Goal: Transaction & Acquisition: Obtain resource

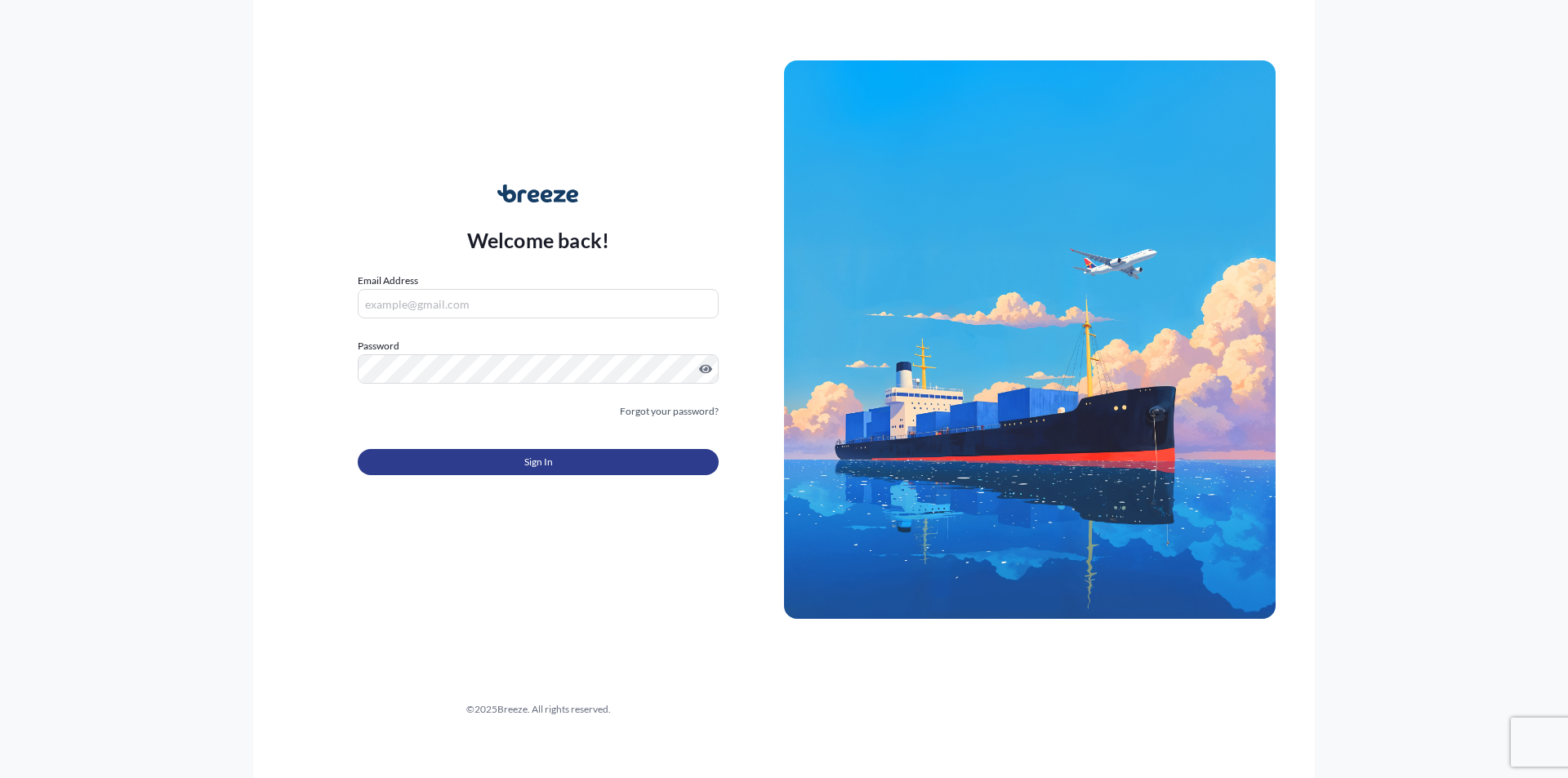
type input "[PERSON_NAME][EMAIL_ADDRESS][PERSON_NAME][DOMAIN_NAME]"
click at [510, 470] on button "Sign In" at bounding box center [538, 462] width 361 height 26
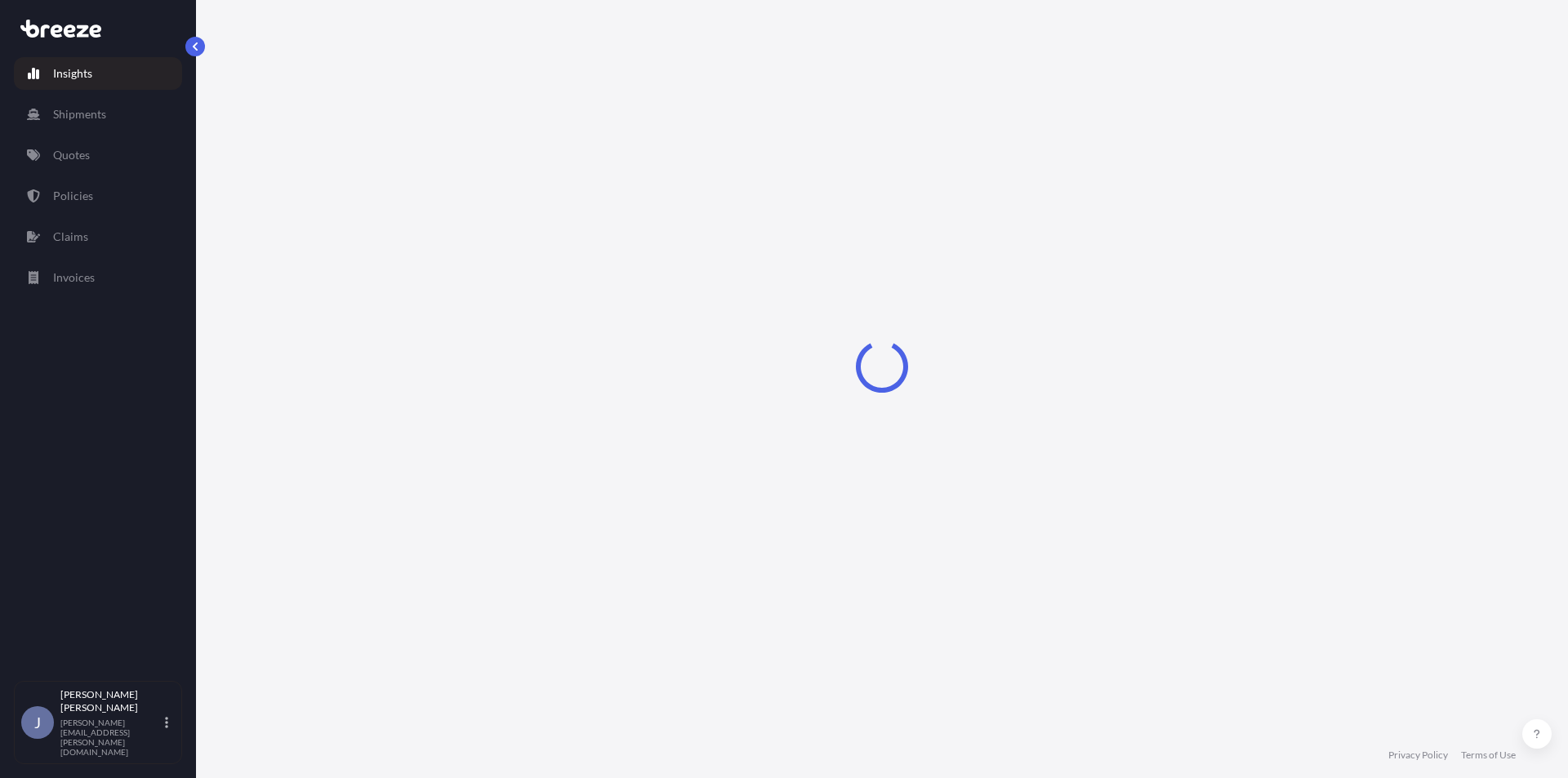
select select "2025"
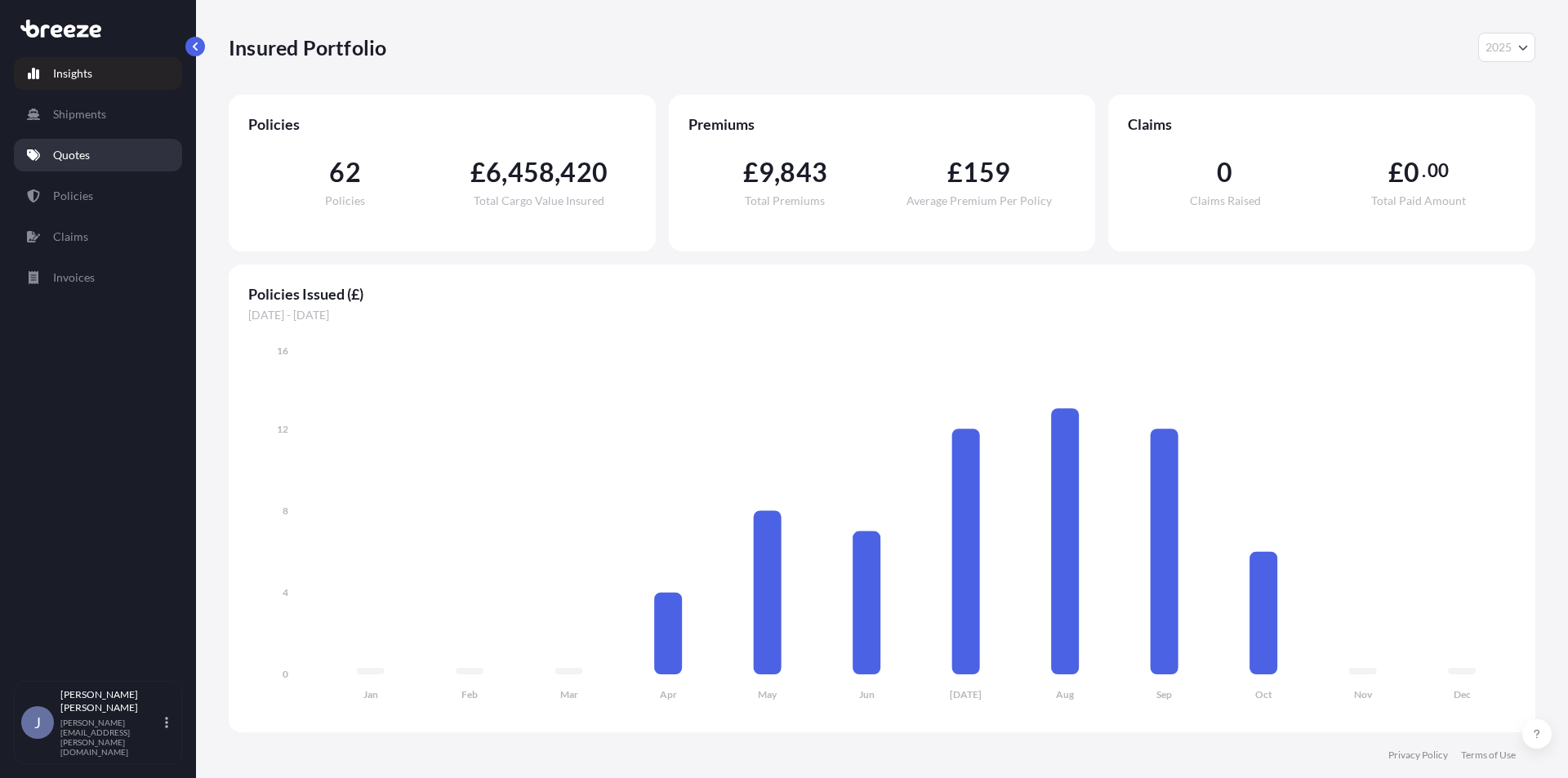
click at [72, 156] on p "Quotes" at bounding box center [71, 155] width 37 height 16
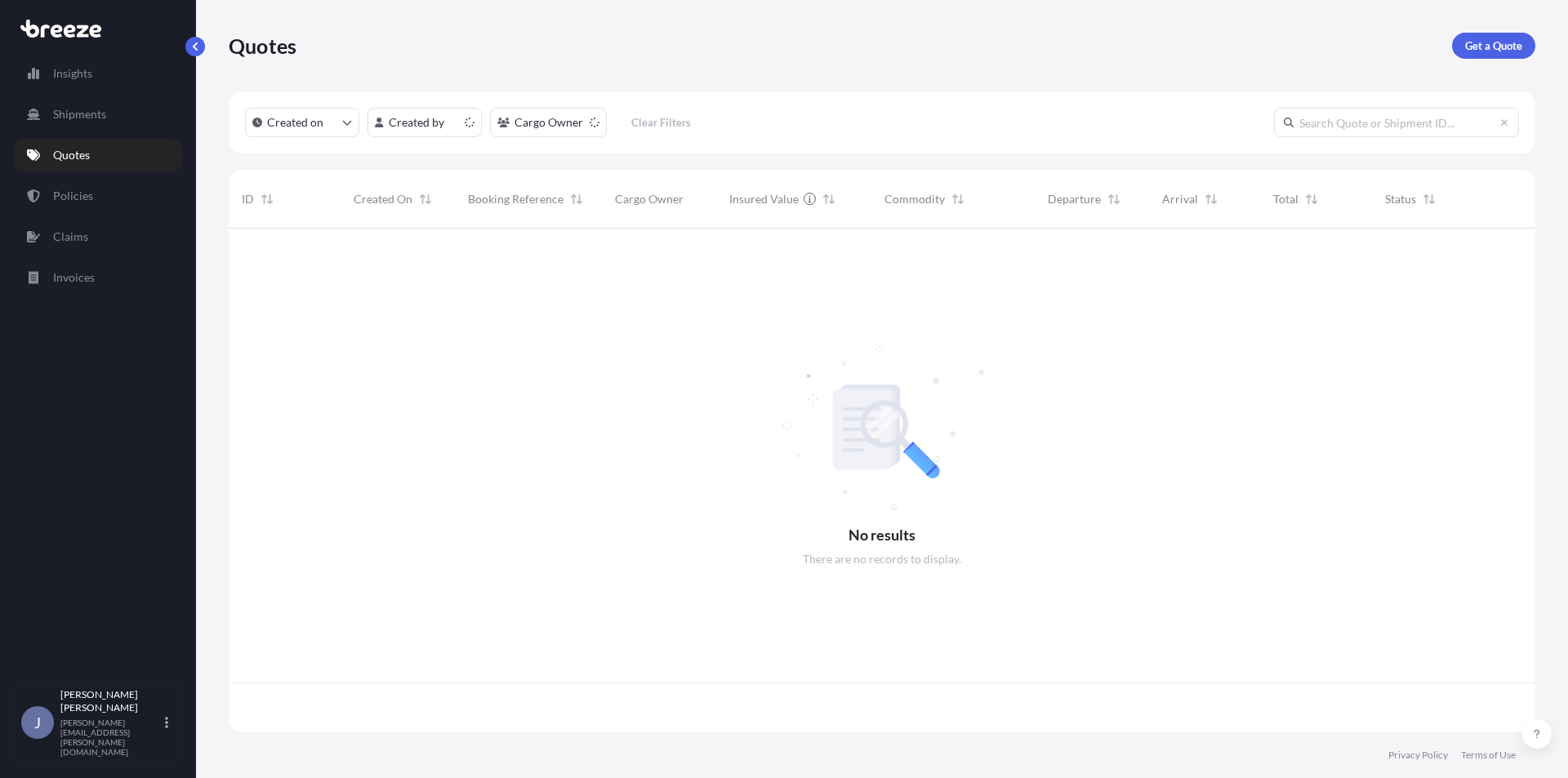
scroll to position [500, 1294]
click at [1505, 44] on p "Get a Quote" at bounding box center [1492, 45] width 57 height 16
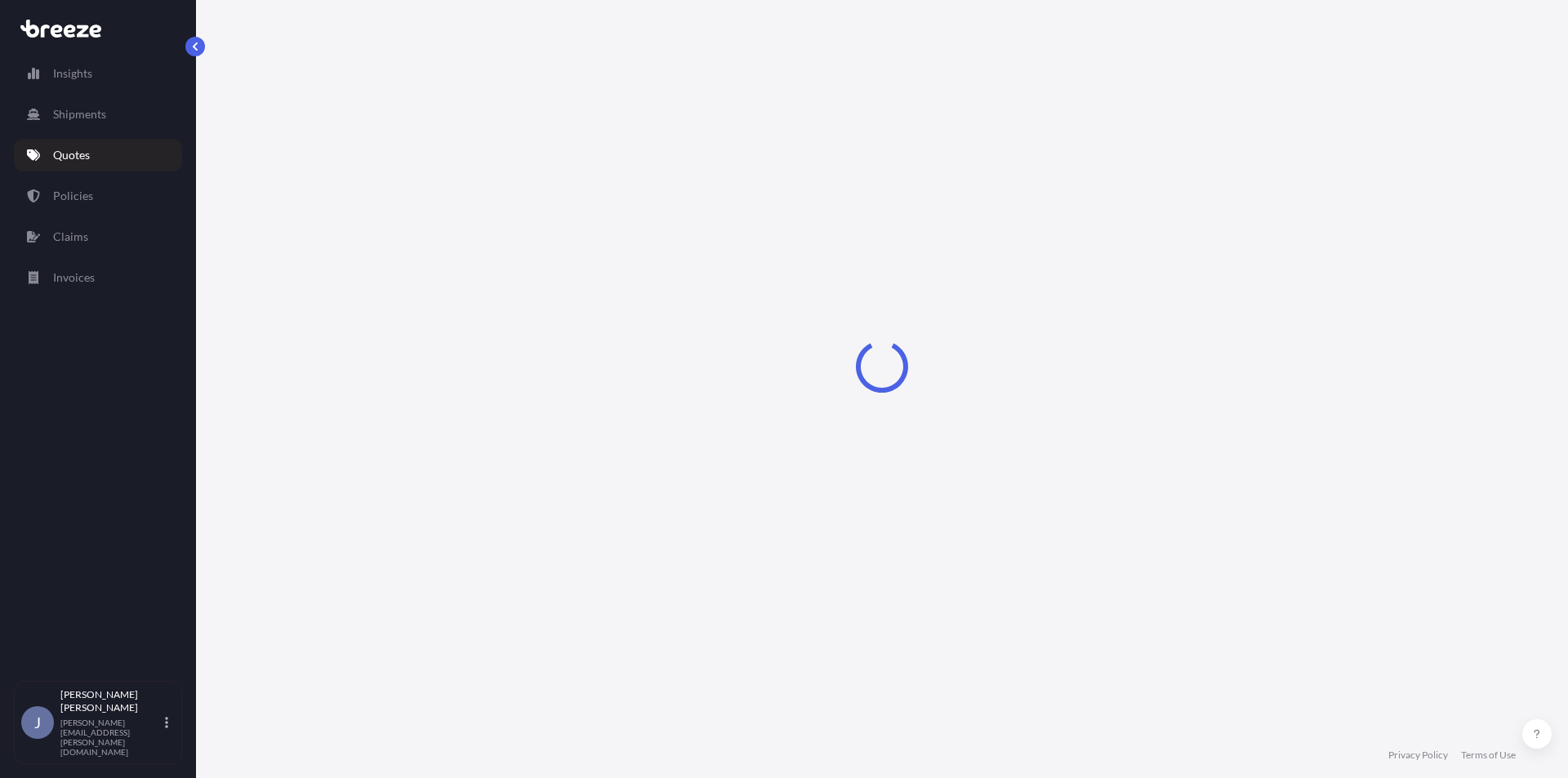
select select "Sea"
select select "1"
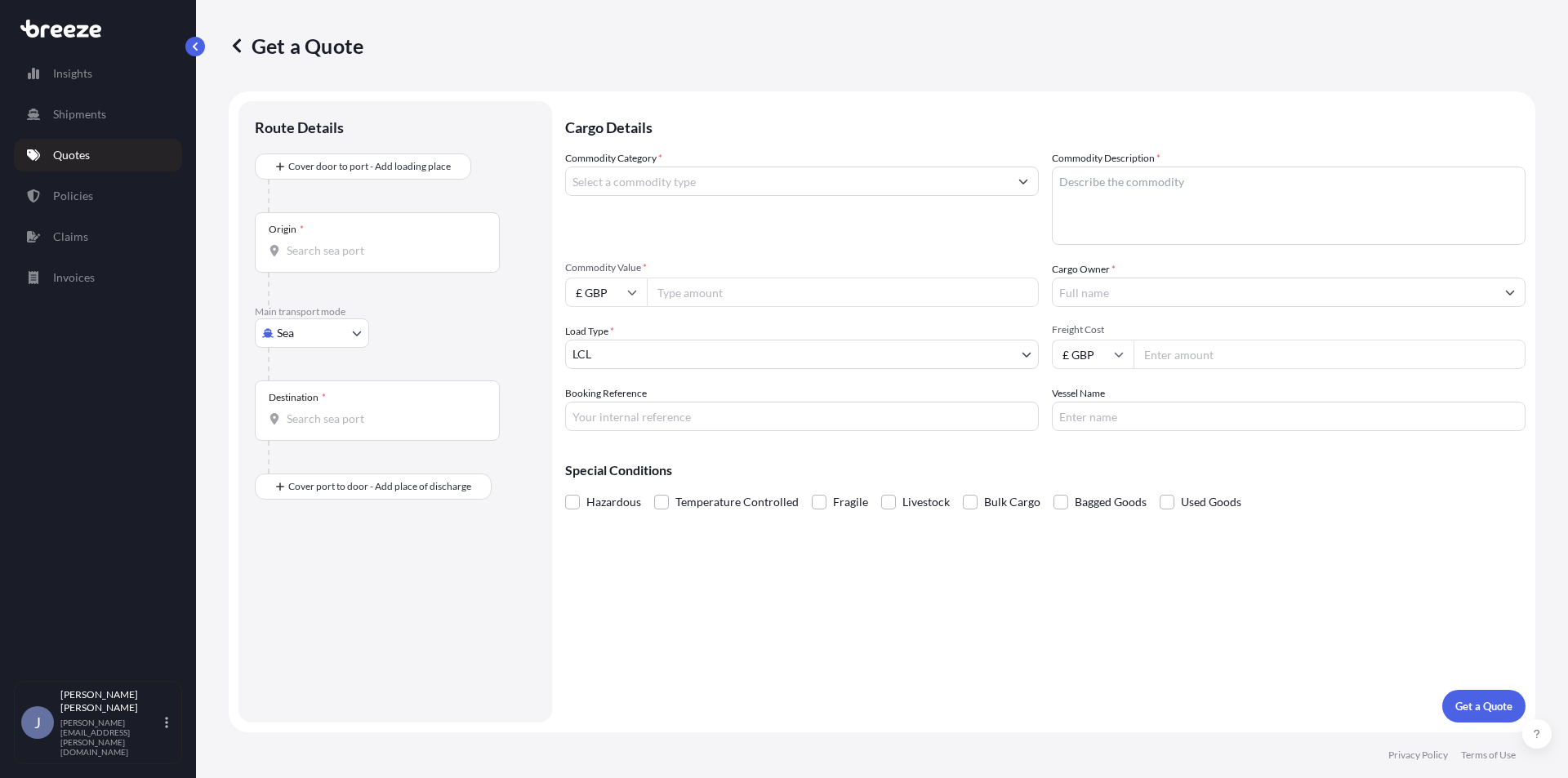
click at [306, 325] on body "Insights Shipments Quotes Policies Claims Invoices J [PERSON_NAME] [PERSON_NAME…" at bounding box center [784, 389] width 1568 height 778
click at [298, 401] on span "Air" at bounding box center [293, 404] width 16 height 16
select select "Air"
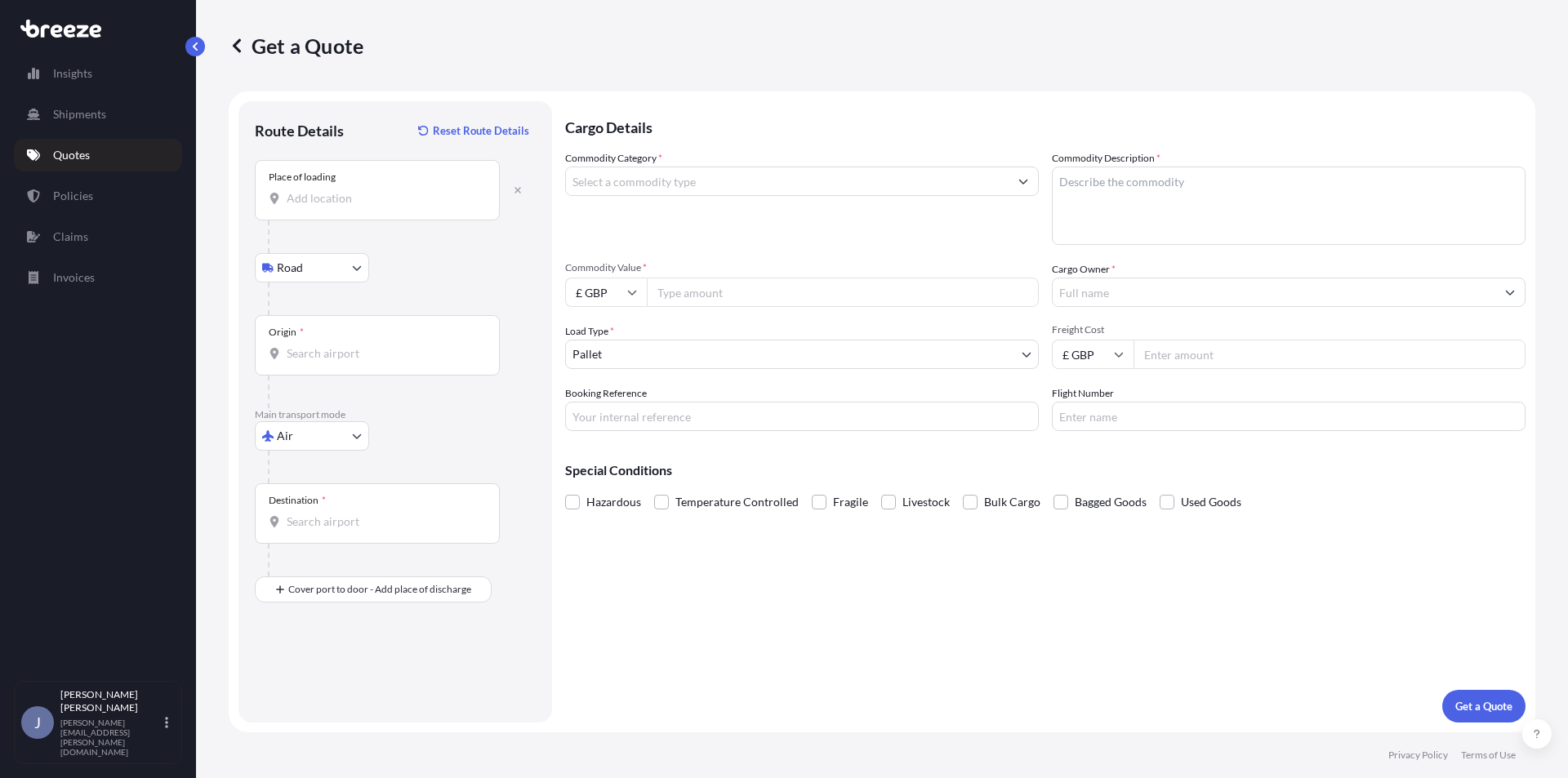
click at [343, 214] on div "Place of loading" at bounding box center [377, 189] width 245 height 60
click at [343, 206] on input "Place of loading" at bounding box center [382, 198] width 193 height 16
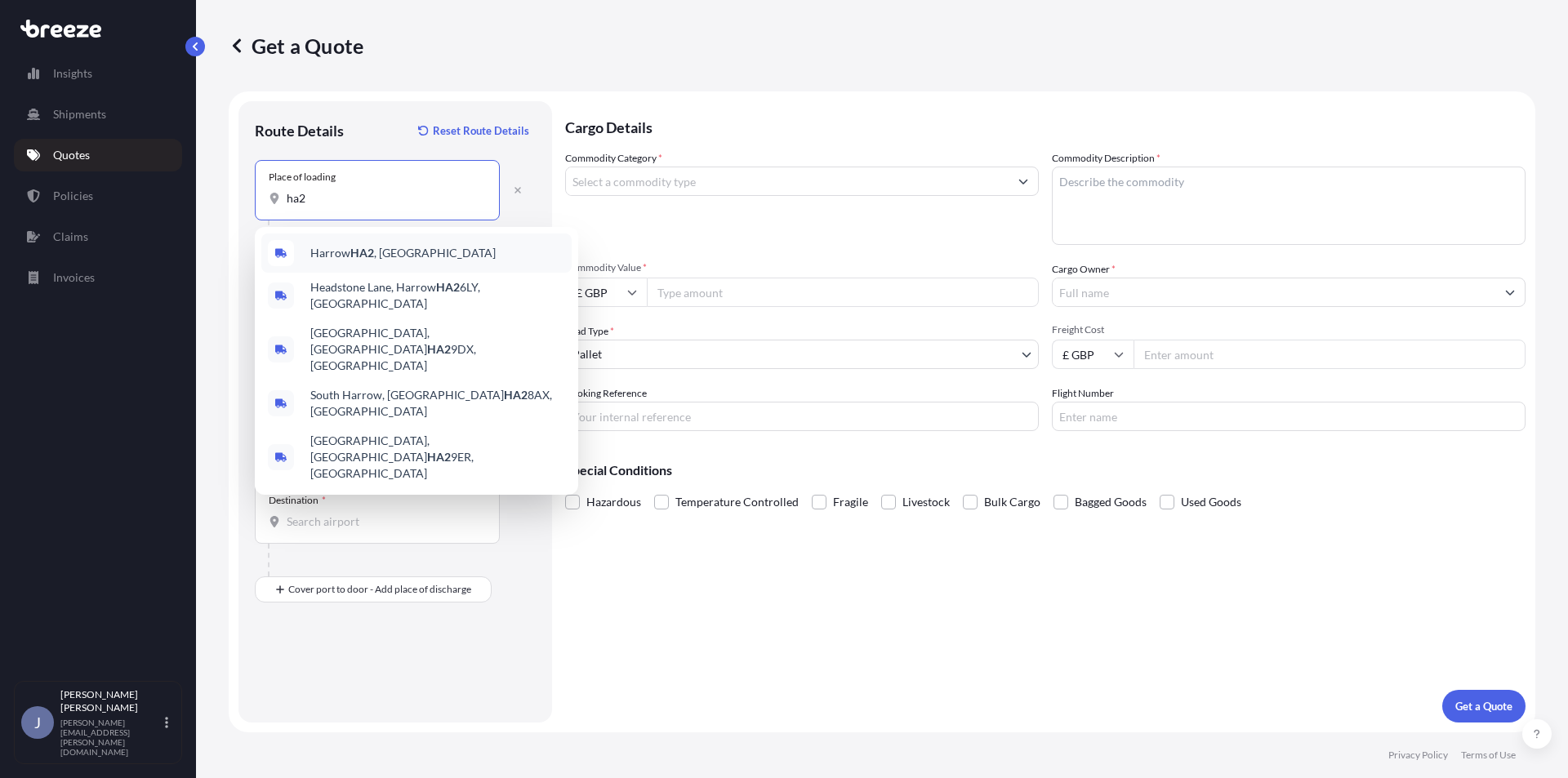
click at [378, 266] on div "Harrow HA2 , [GEOGRAPHIC_DATA]" at bounding box center [416, 253] width 310 height 39
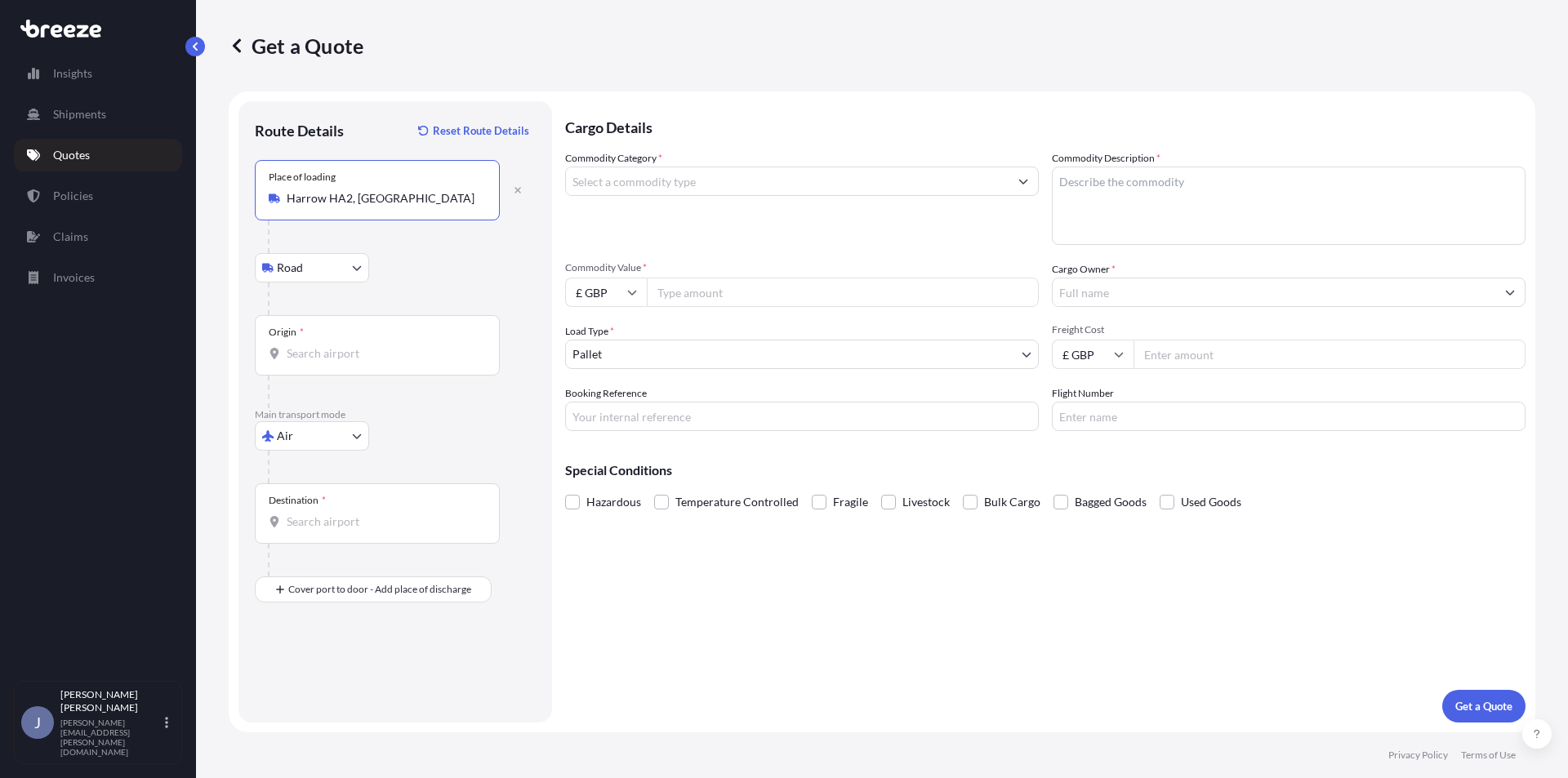
type input "Harrow HA2, [GEOGRAPHIC_DATA]"
click at [324, 354] on input "Origin *" at bounding box center [382, 353] width 193 height 16
type input "GBLHR - Heathrow Apt/[GEOGRAPHIC_DATA], [GEOGRAPHIC_DATA]"
click at [328, 514] on input "Destination *" at bounding box center [382, 521] width 193 height 16
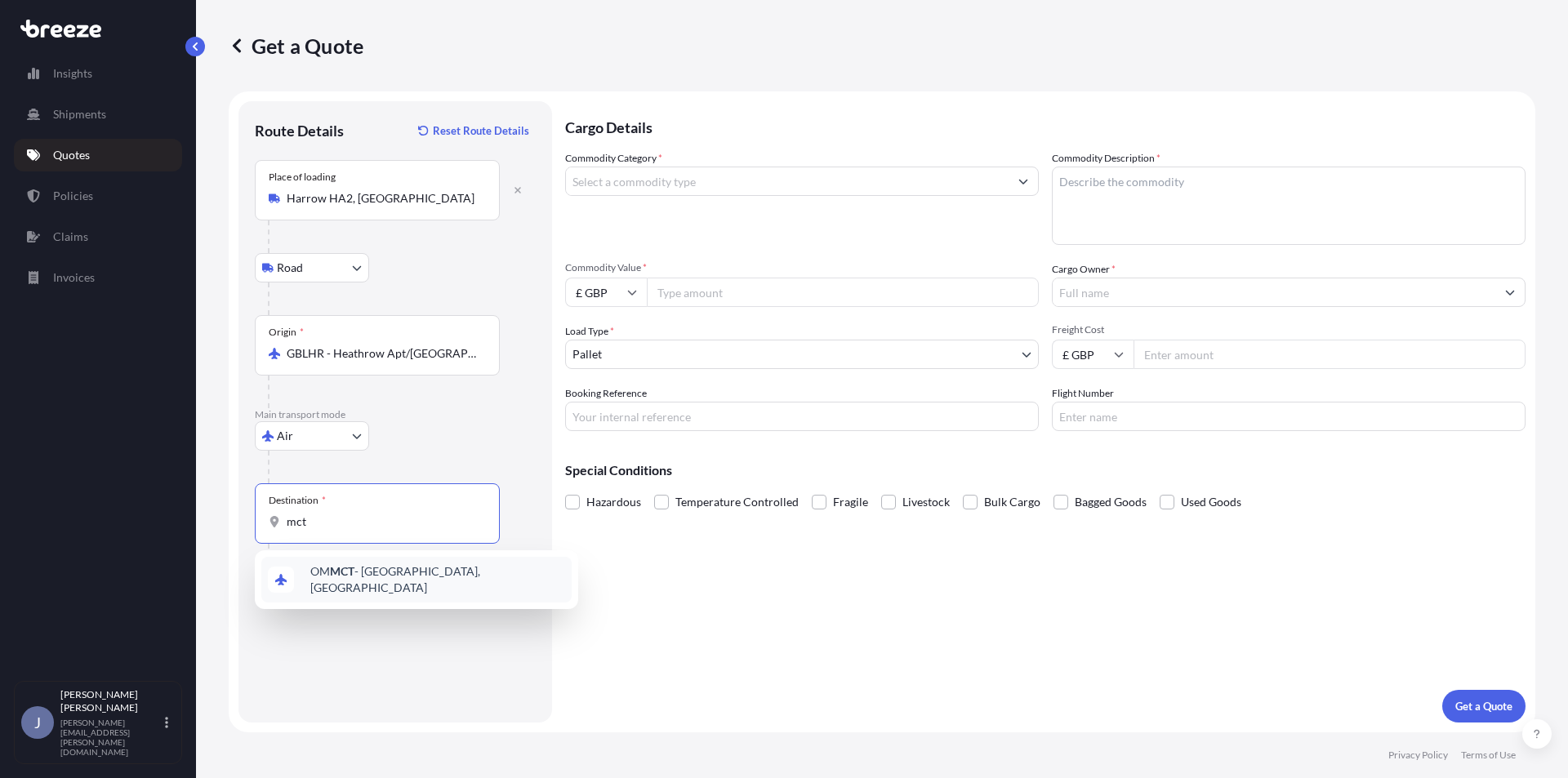
click at [355, 583] on span "OM MCT - Muscat, [GEOGRAPHIC_DATA]" at bounding box center [437, 579] width 255 height 32
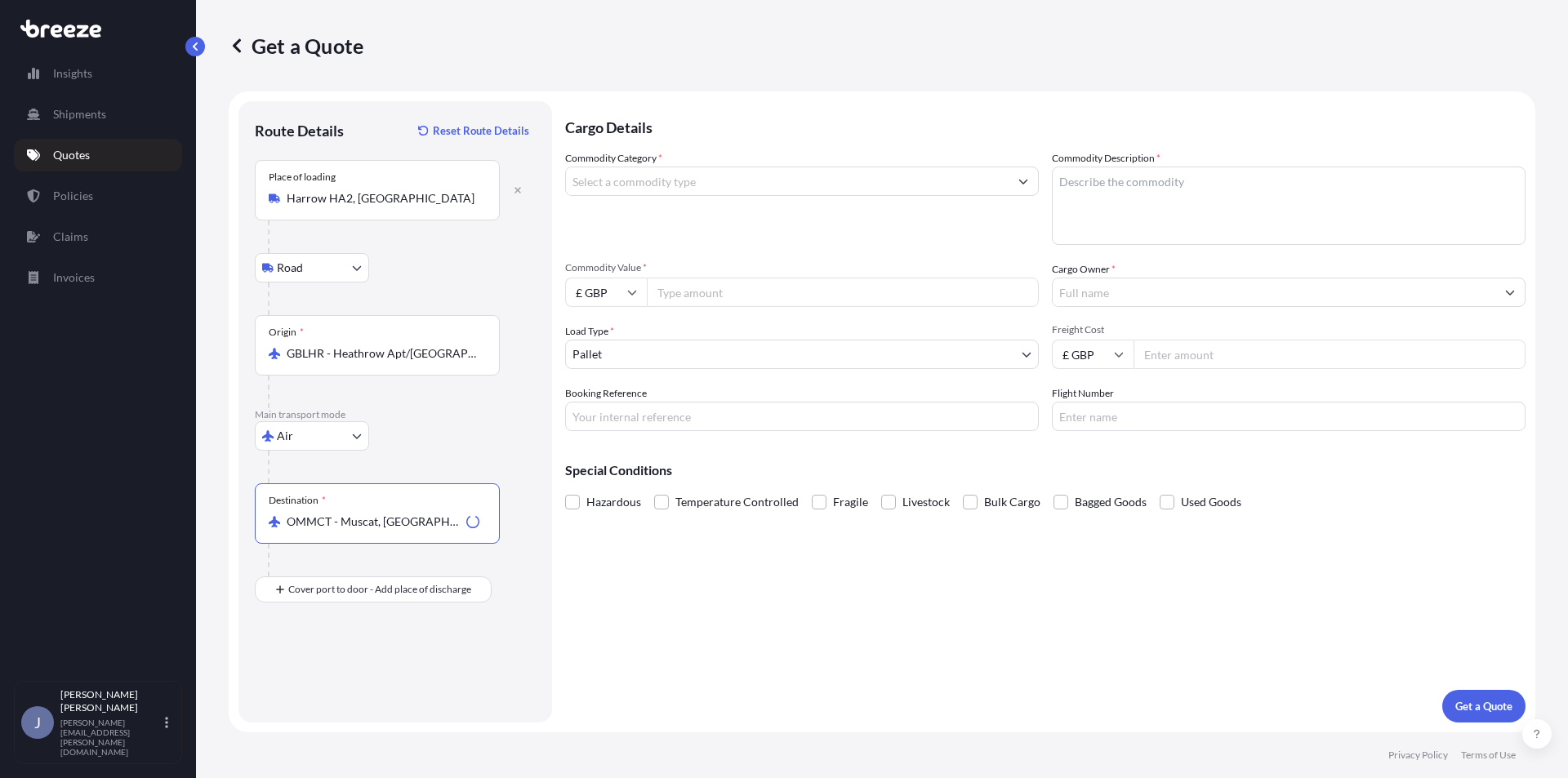
type input "OMMCT - Muscat, [GEOGRAPHIC_DATA]"
click at [1142, 303] on input "Cargo Owner *" at bounding box center [1273, 292] width 443 height 30
type input "s"
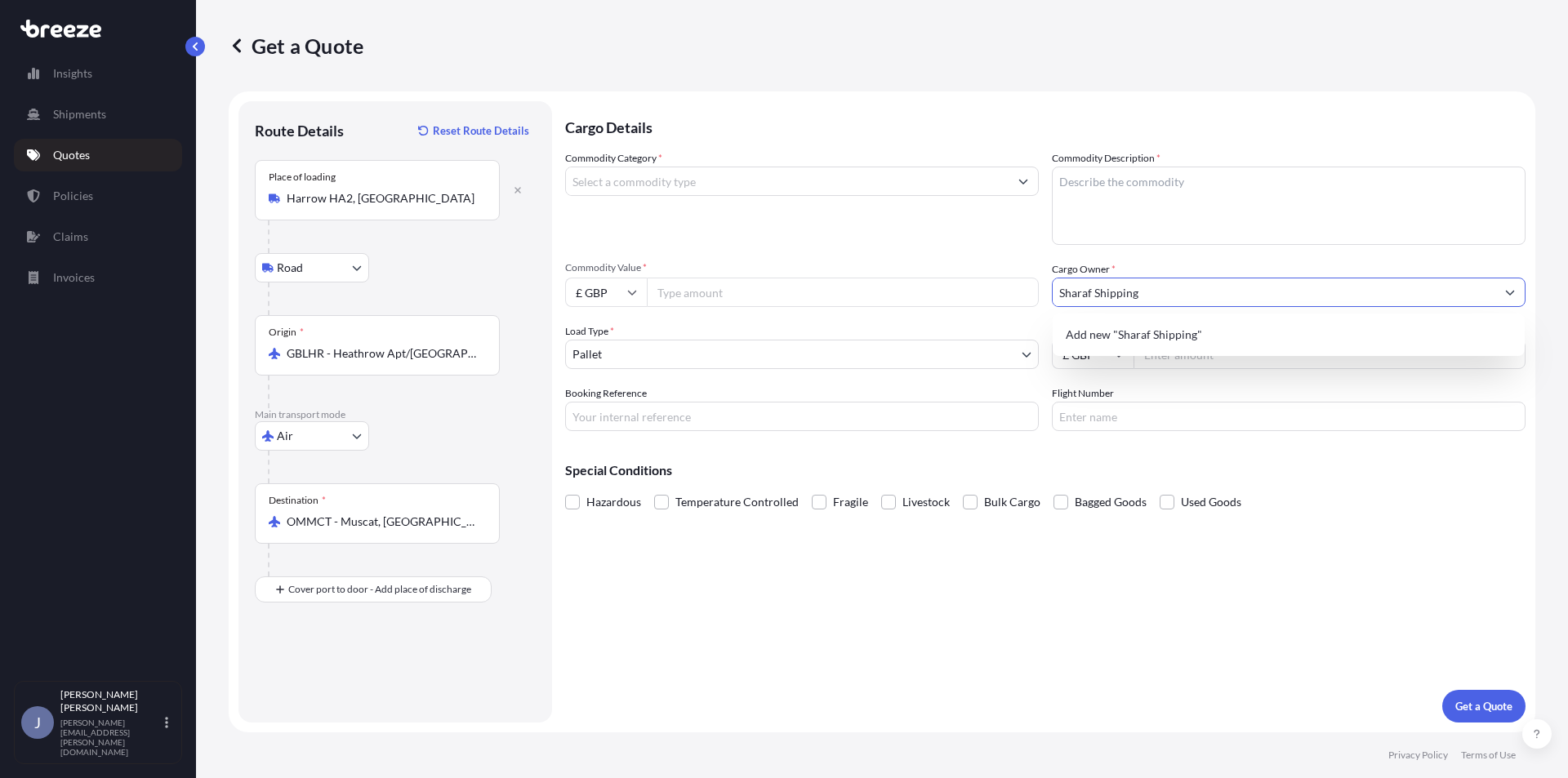
type input "Sharaf Shipping"
click at [731, 282] on input "Commodity Value *" at bounding box center [842, 292] width 392 height 30
type input "6730.02"
click at [1223, 359] on input "Freight Cost" at bounding box center [1328, 354] width 392 height 30
type input "115"
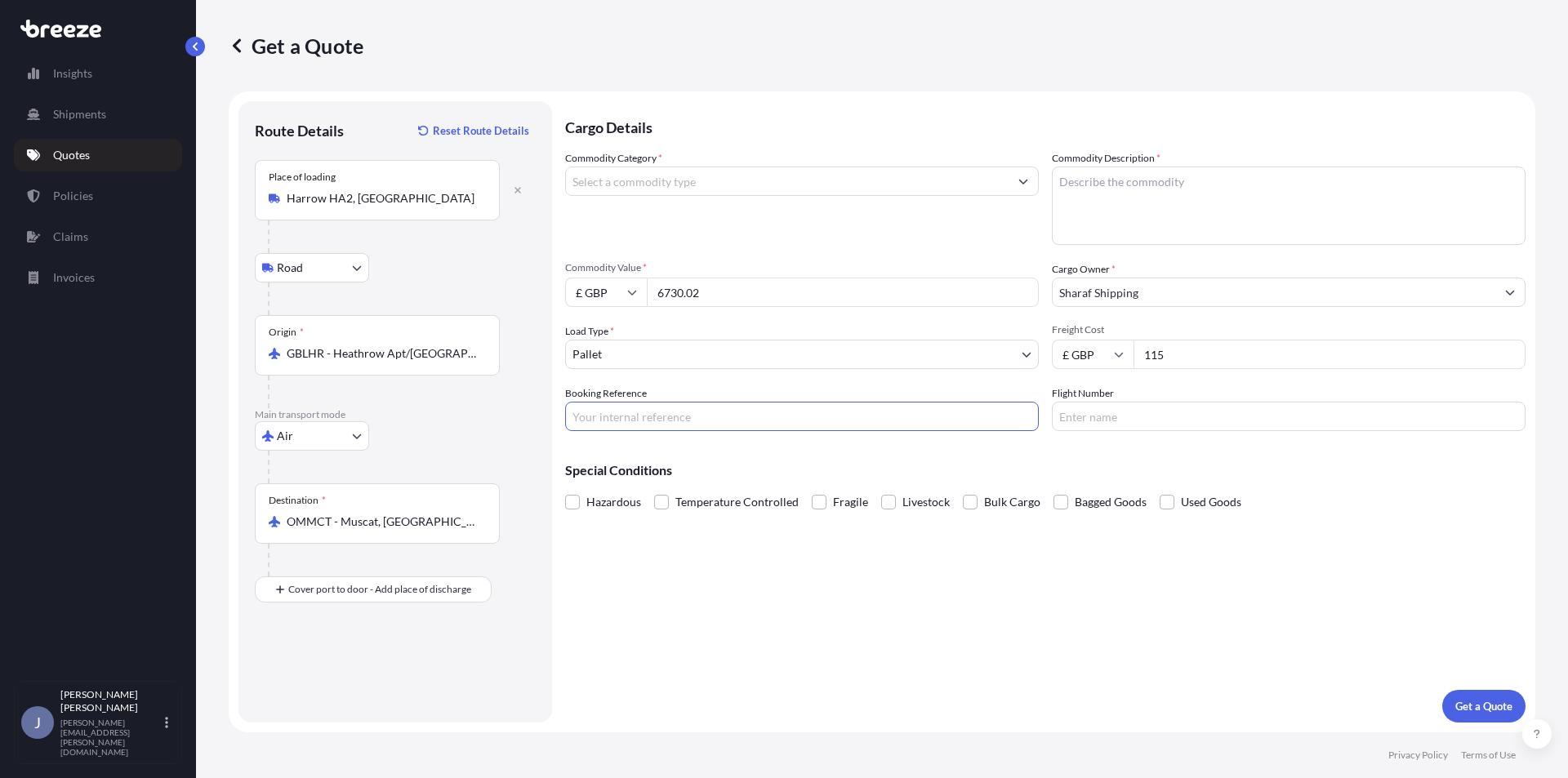
click at [713, 179] on input "Commodity Category *" at bounding box center [787, 181] width 443 height 30
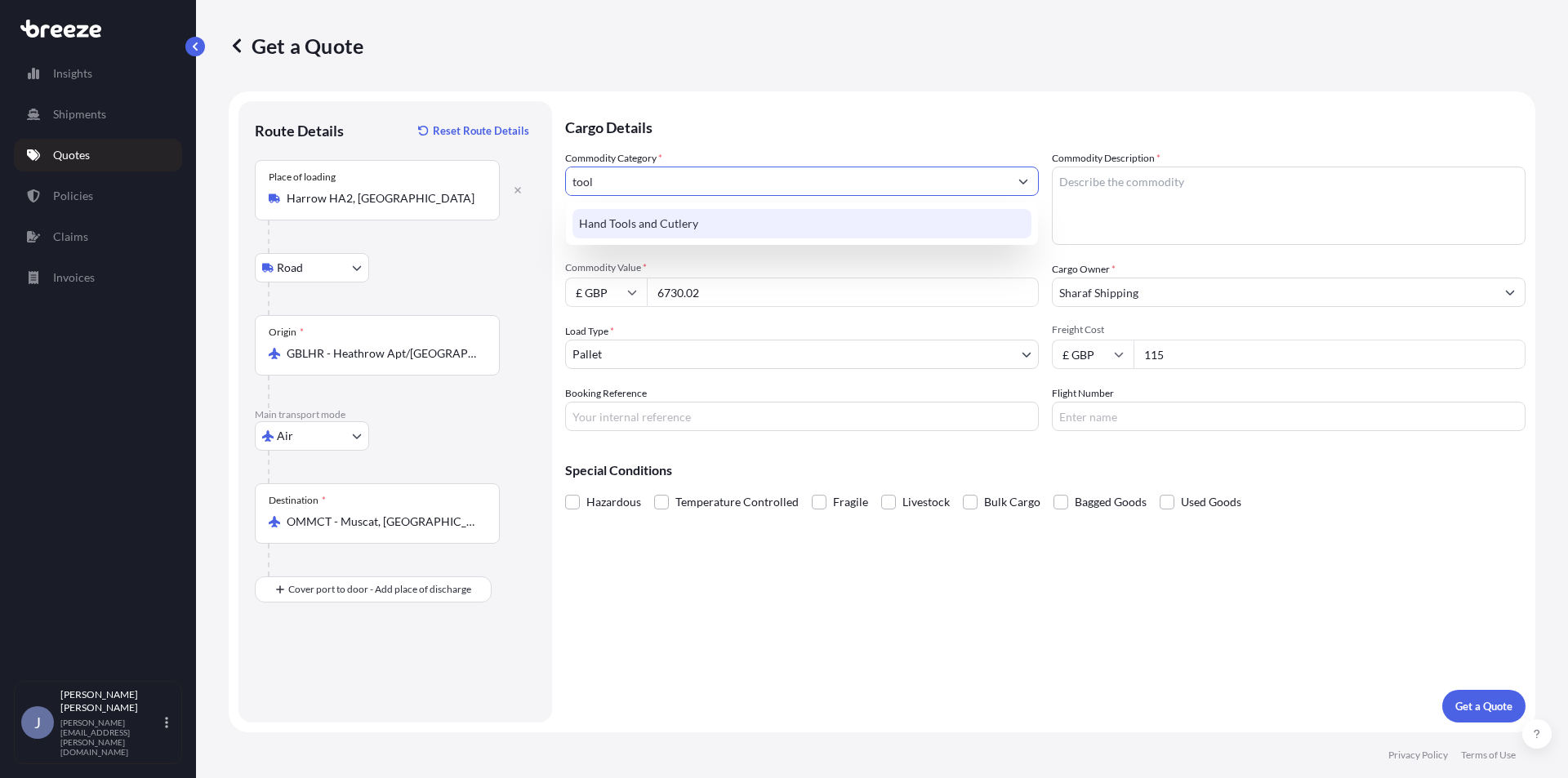
click at [679, 218] on div "Hand Tools and Cutlery" at bounding box center [802, 223] width 459 height 30
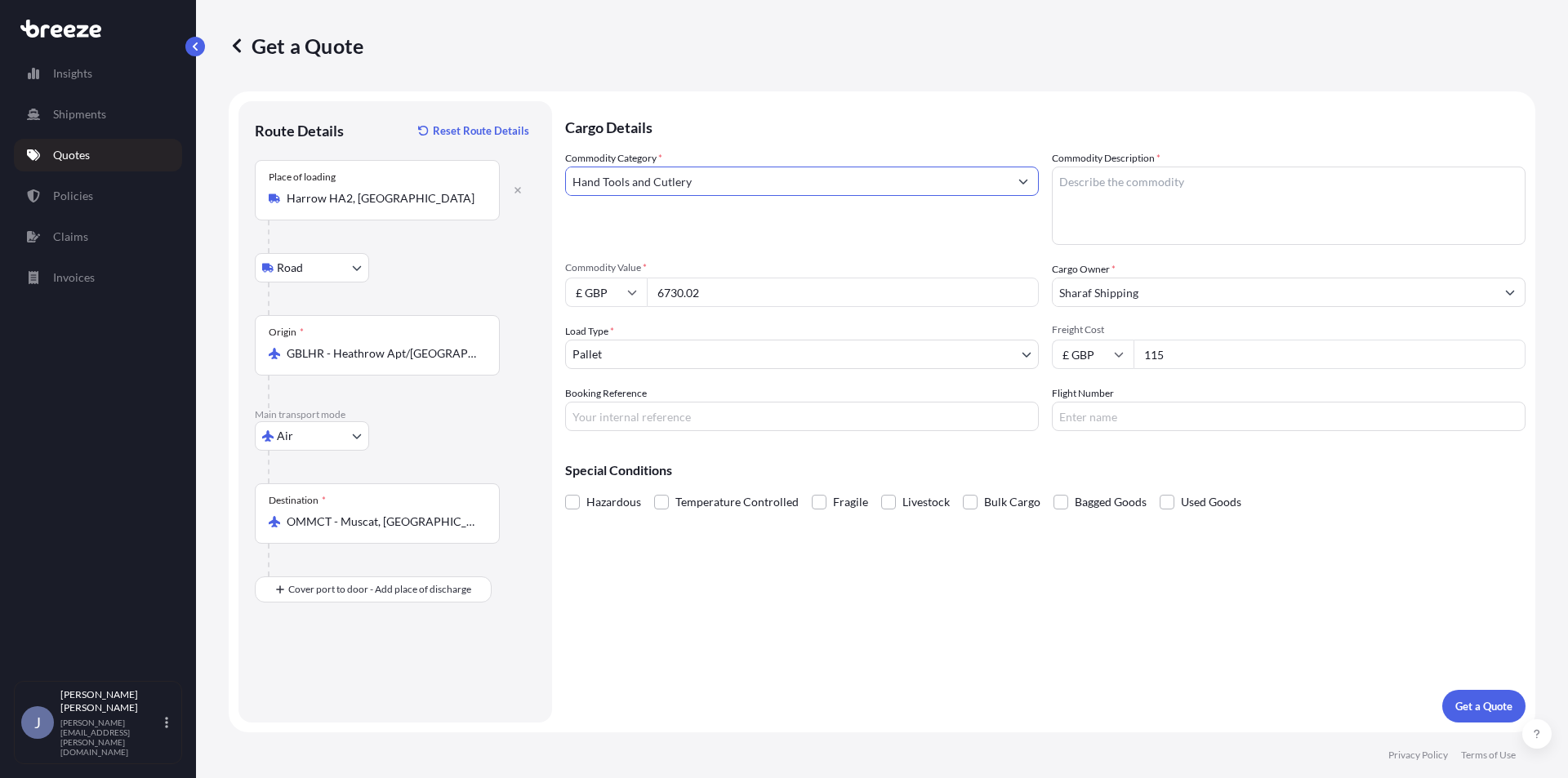
type input "Hand Tools and Cutlery"
click at [1163, 171] on textarea "Commodity Description *" at bounding box center [1289, 206] width 474 height 78
type textarea "s"
type textarea "STEEL STRAPPING TOOL"
click at [1486, 724] on form "Route Details Reset Route Details Place of loading [GEOGRAPHIC_DATA] Rail Origi…" at bounding box center [882, 412] width 1306 height 641
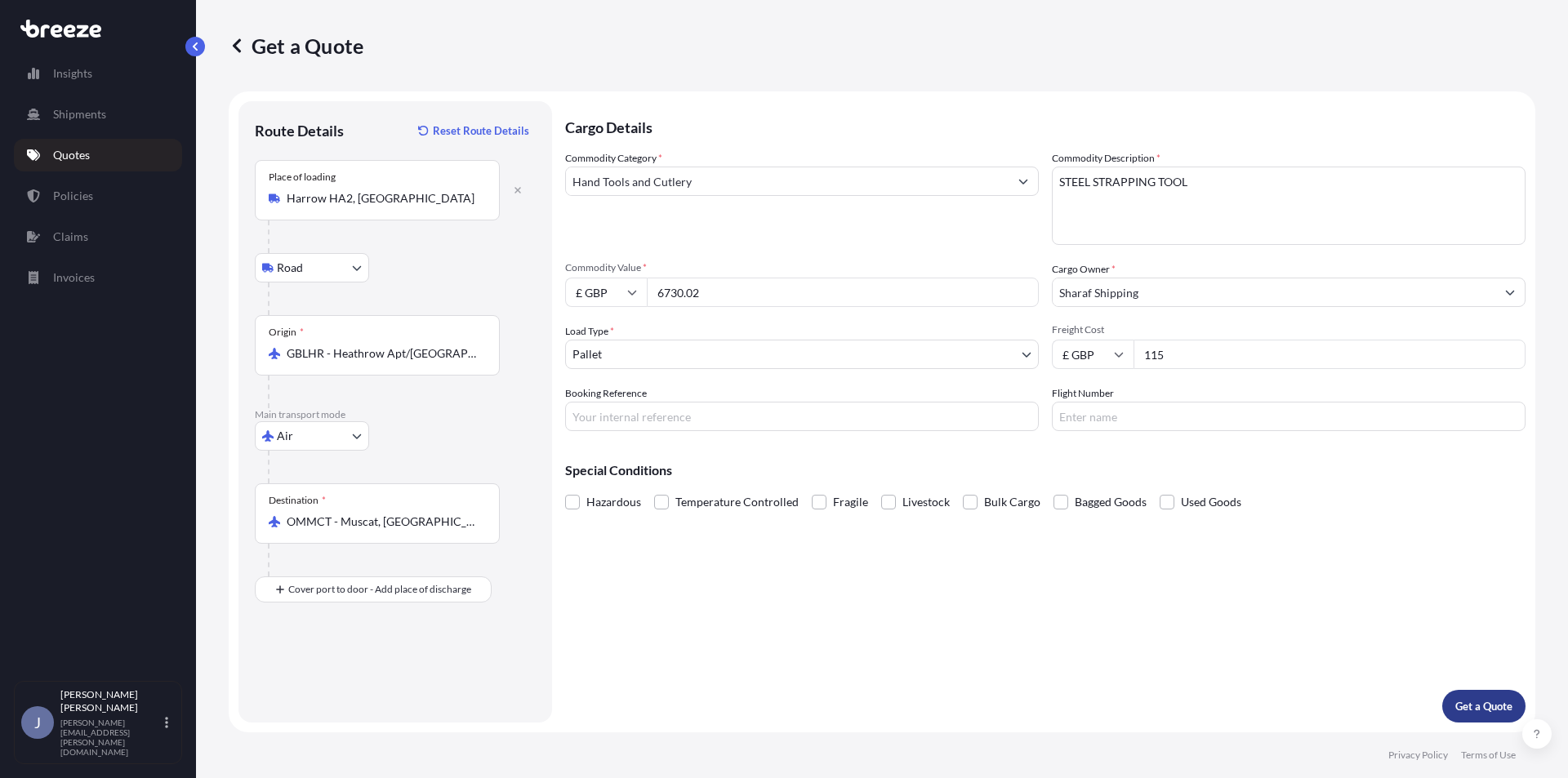
click at [1485, 722] on button "Get a Quote" at bounding box center [1484, 706] width 83 height 32
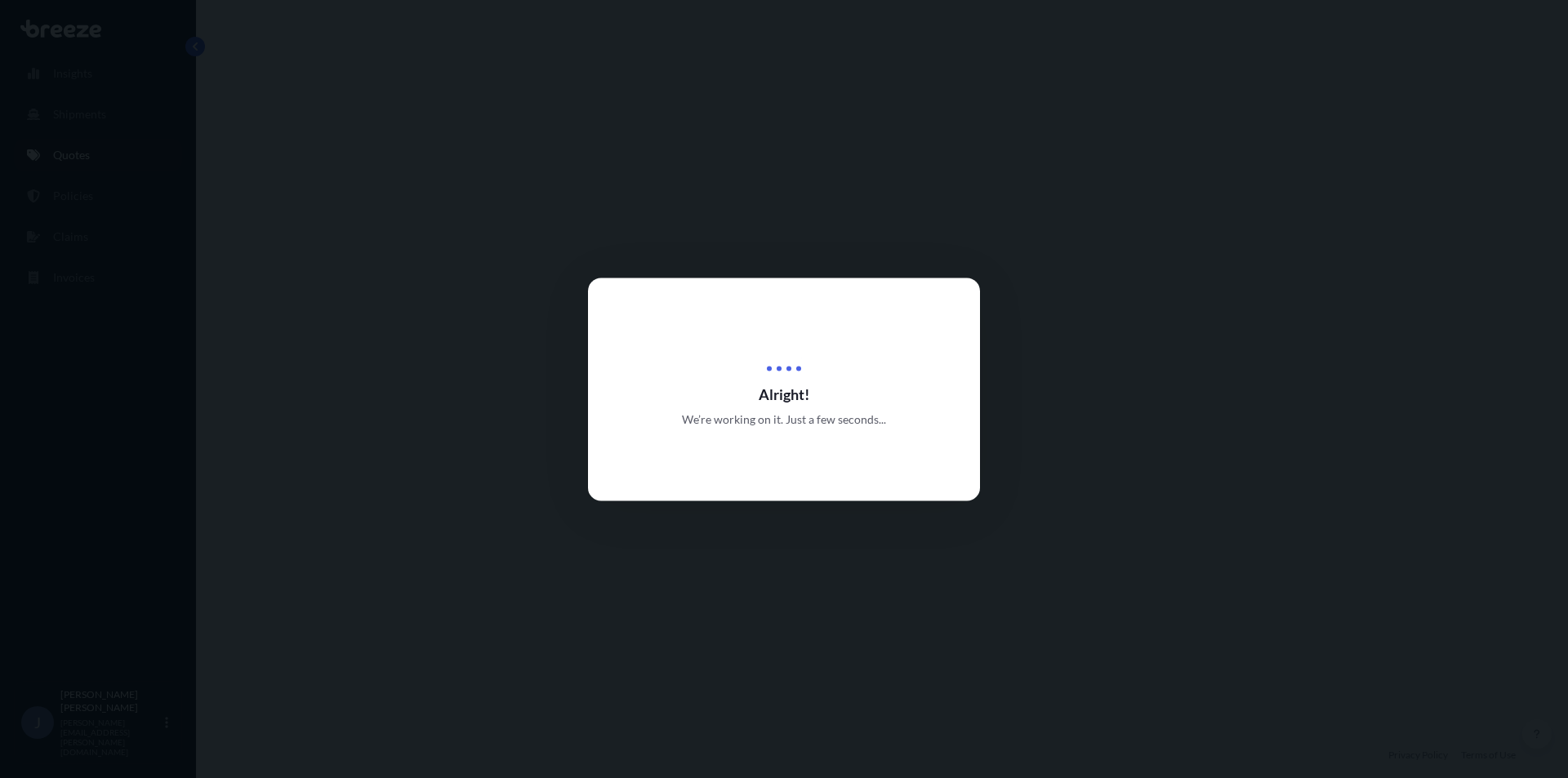
select select "Road"
select select "Air"
select select "1"
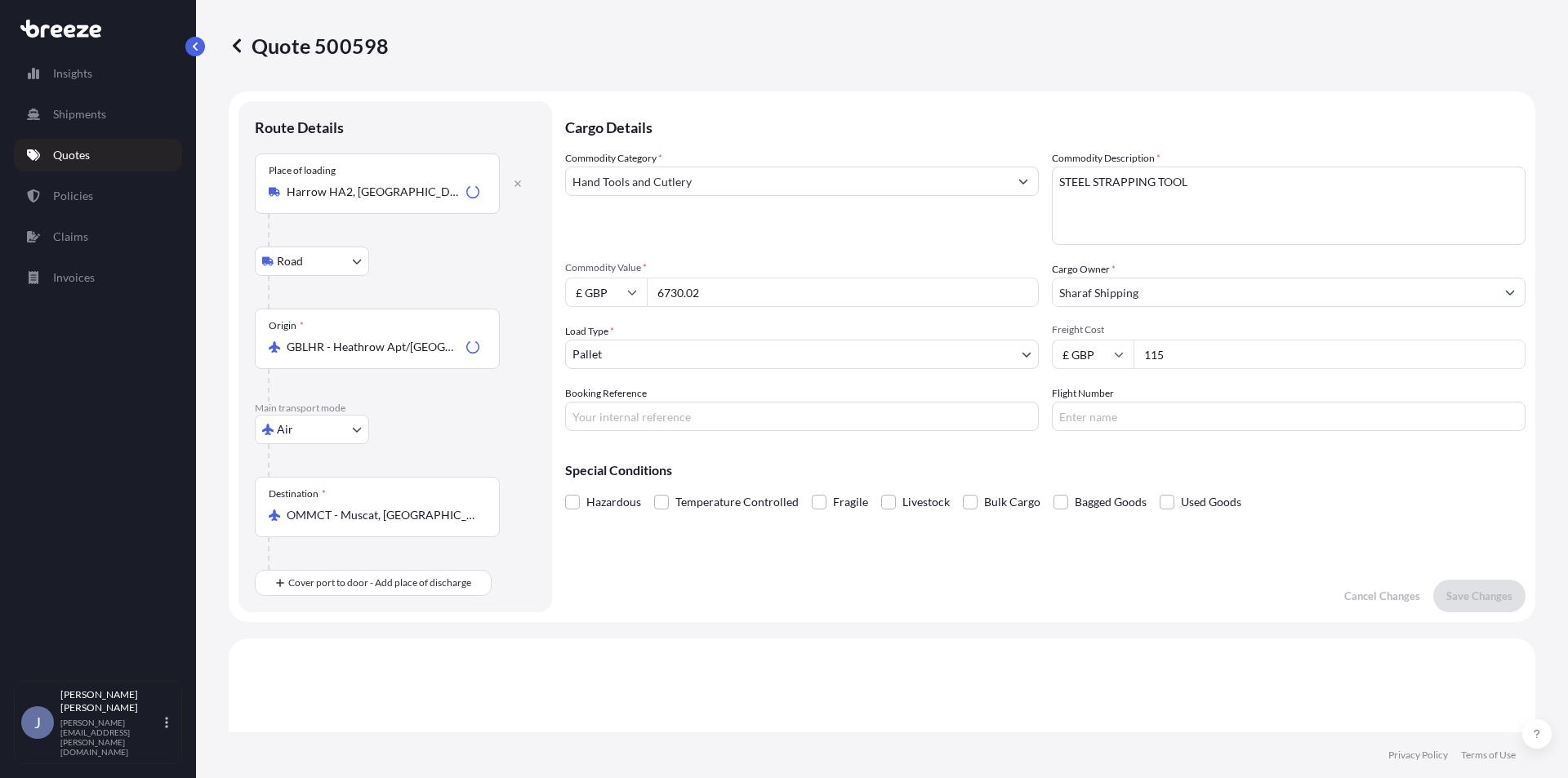
scroll to position [557, 0]
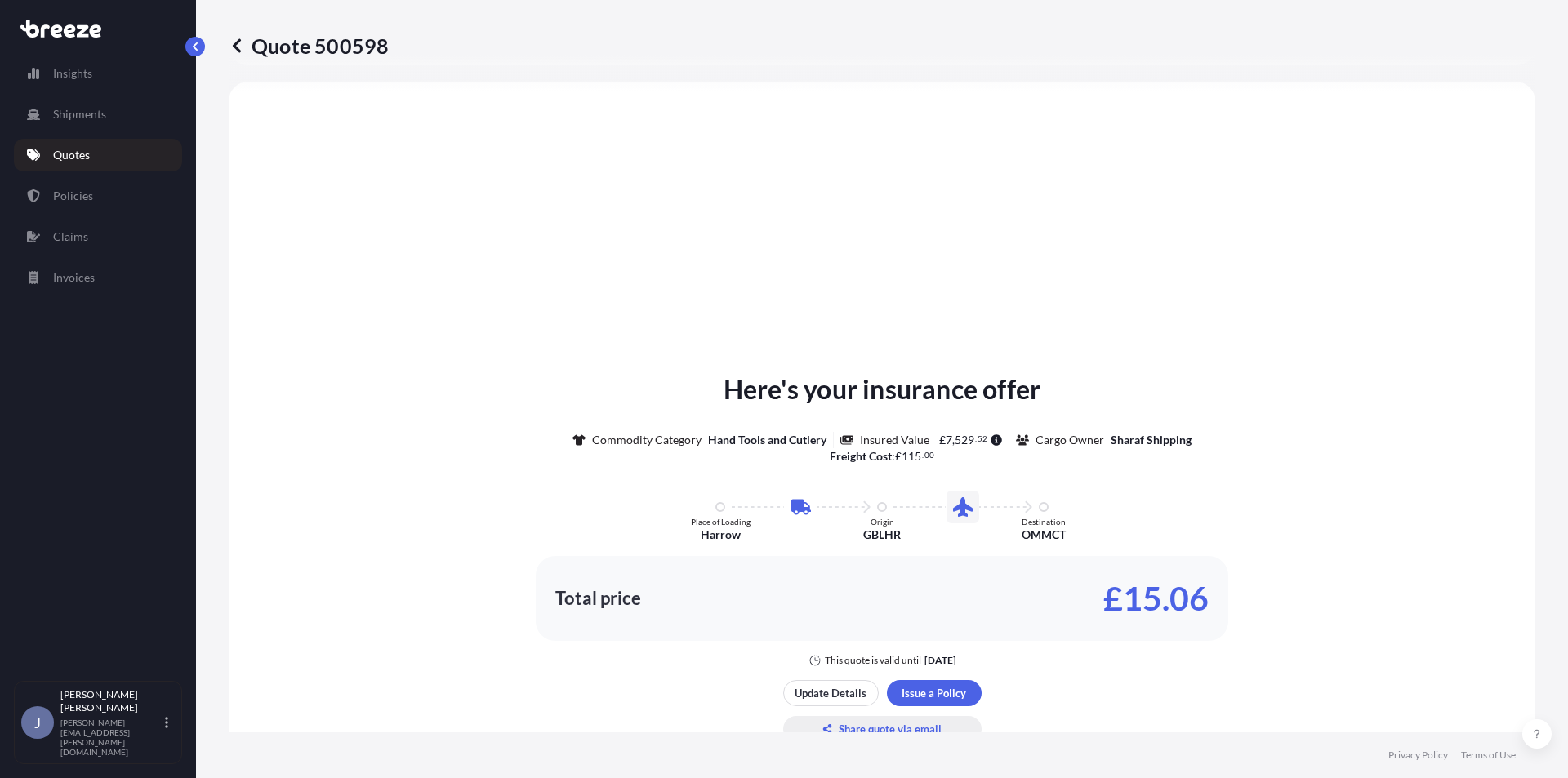
click at [881, 730] on p "Share quote via email" at bounding box center [889, 729] width 103 height 16
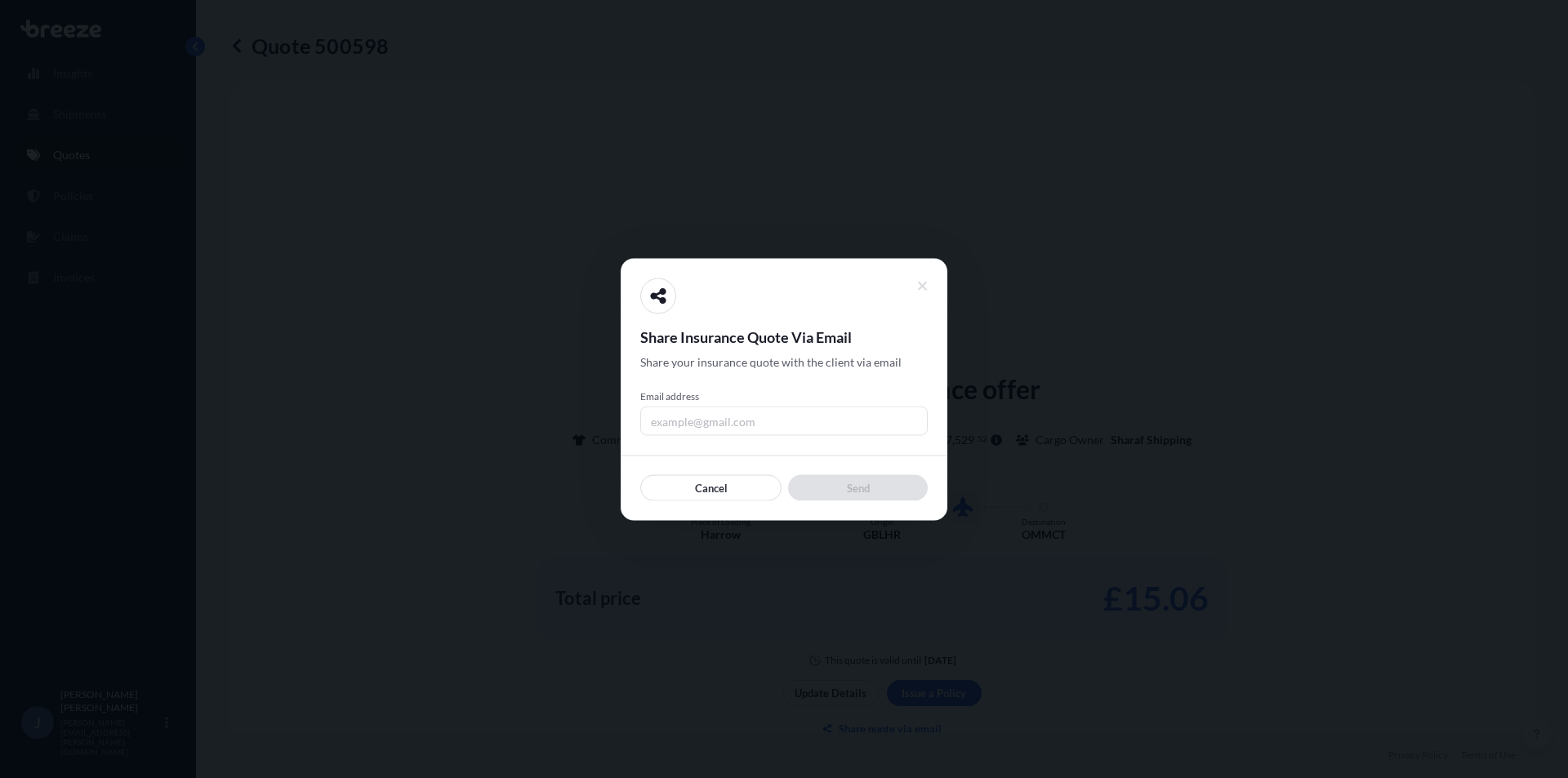
click at [744, 428] on input "Email address" at bounding box center [784, 420] width 287 height 30
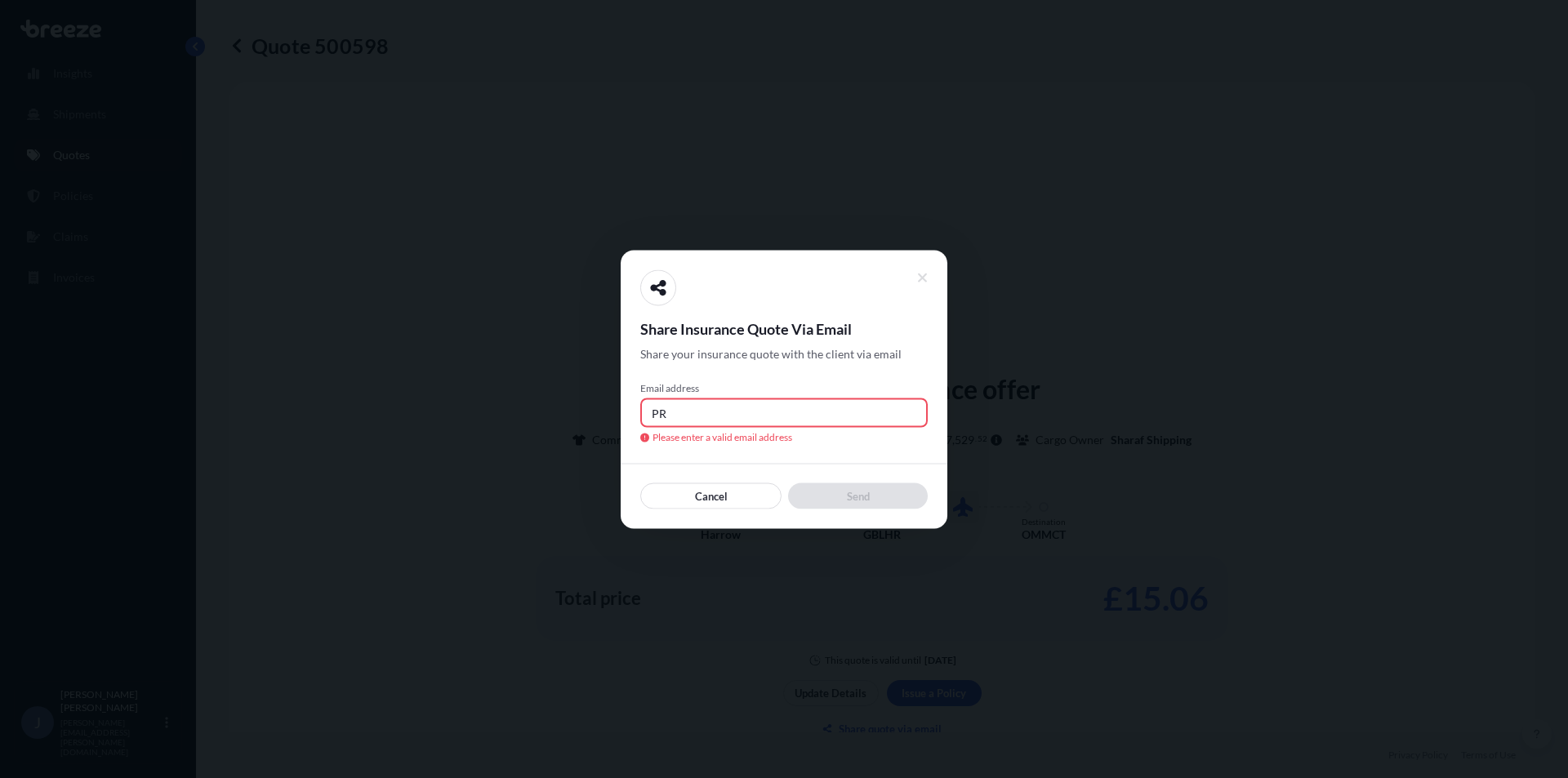
type input "P"
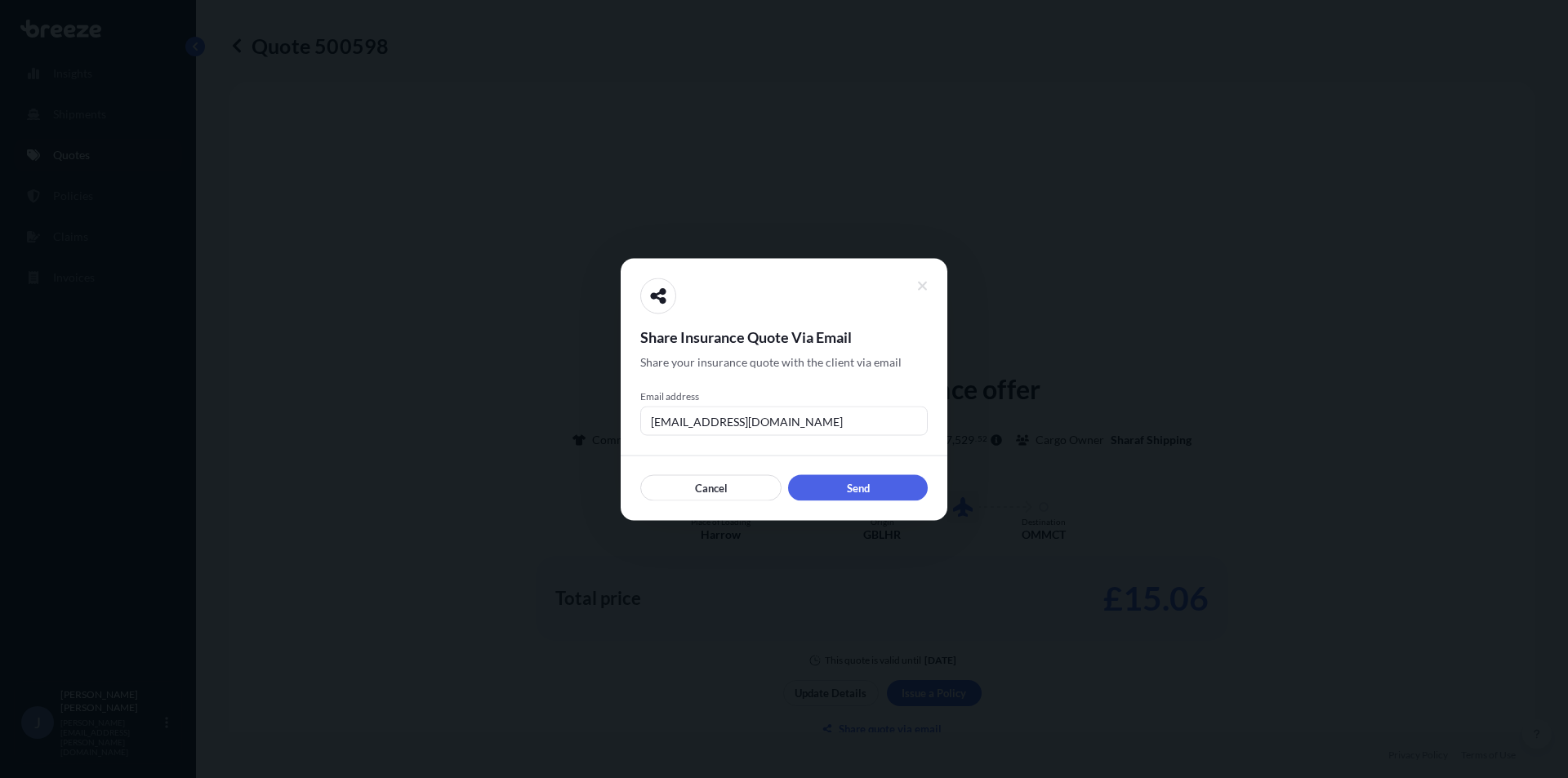
type input "[EMAIL_ADDRESS][DOMAIN_NAME]"
